Goal: Find contact information: Find contact information

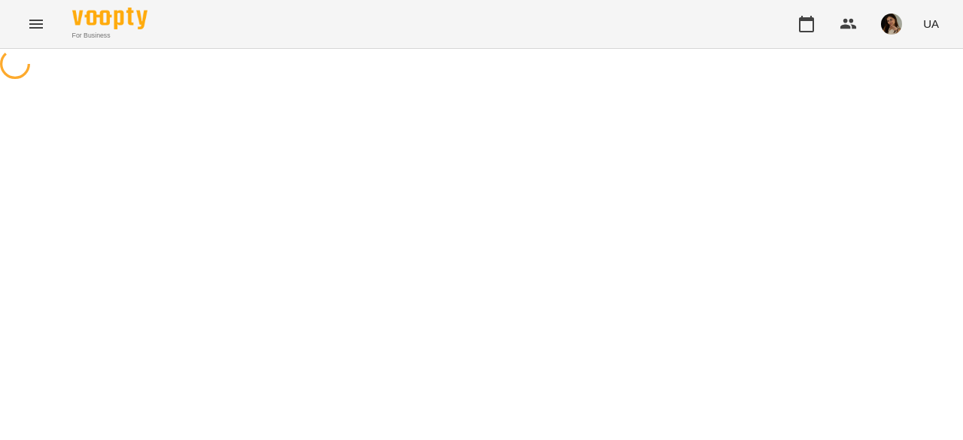
click at [38, 26] on icon "Menu" at bounding box center [36, 24] width 18 height 18
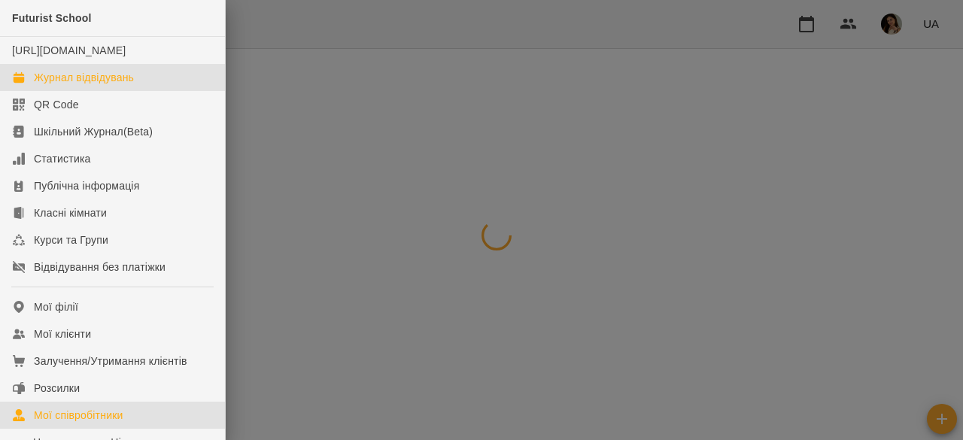
click at [110, 423] on div "Мої співробітники" at bounding box center [79, 415] width 90 height 15
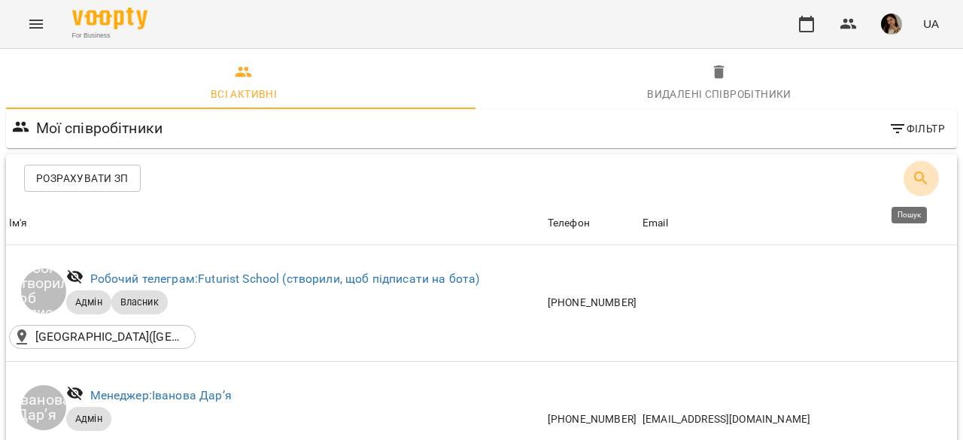
click at [912, 183] on icon "Пошук" at bounding box center [921, 178] width 18 height 18
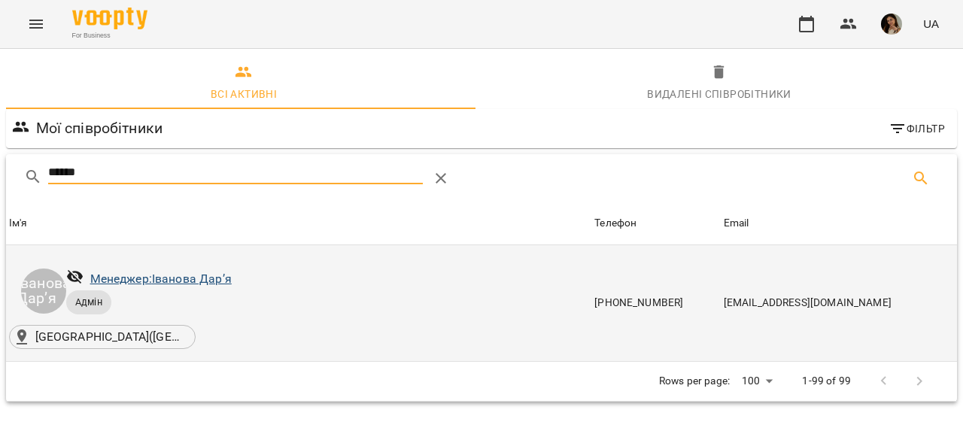
type input "******"
click at [220, 281] on link "Менеджер: [PERSON_NAME]" at bounding box center [161, 279] width 142 height 14
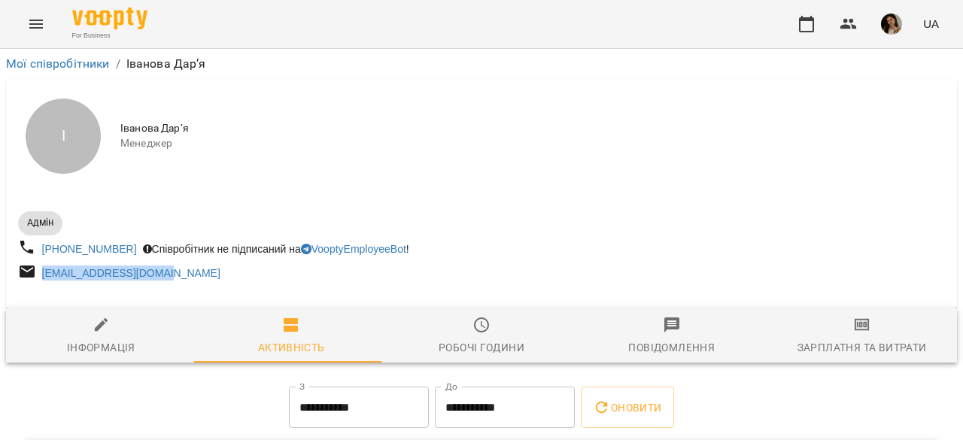
drag, startPoint x: 200, startPoint y: 275, endPoint x: 41, endPoint y: 279, distance: 159.6
click at [41, 279] on div "[EMAIL_ADDRESS][DOMAIN_NAME]" at bounding box center [248, 274] width 467 height 28
copy link "[EMAIL_ADDRESS][DOMAIN_NAME]"
drag, startPoint x: 132, startPoint y: 248, endPoint x: 69, endPoint y: 248, distance: 63.2
click at [69, 248] on div "[PHONE_NUMBER] Співробітник не підписаний на VooptyEmployeeBot !" at bounding box center [248, 250] width 467 height 28
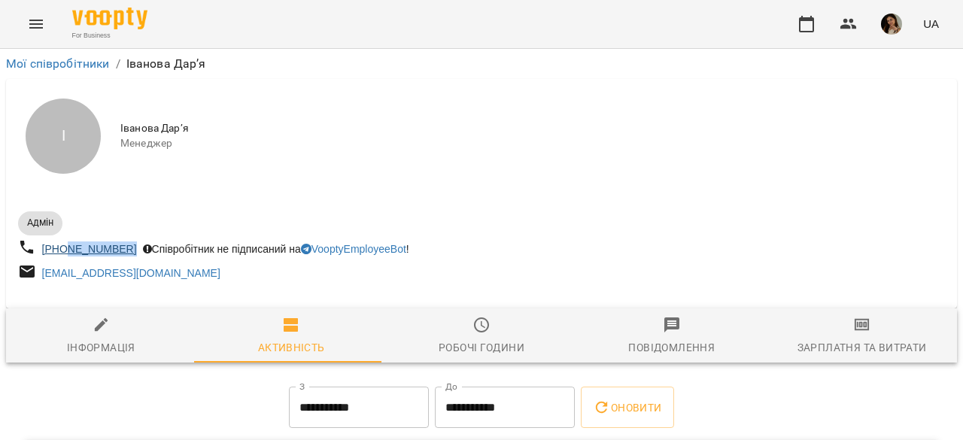
copy link "967244220"
